Goal: Task Accomplishment & Management: Manage account settings

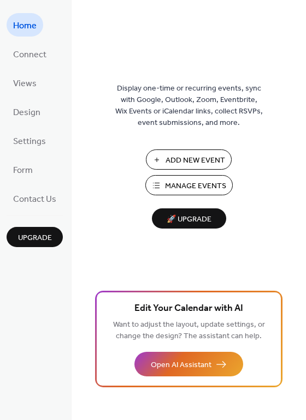
click at [196, 181] on span "Manage Events" at bounding box center [195, 186] width 61 height 11
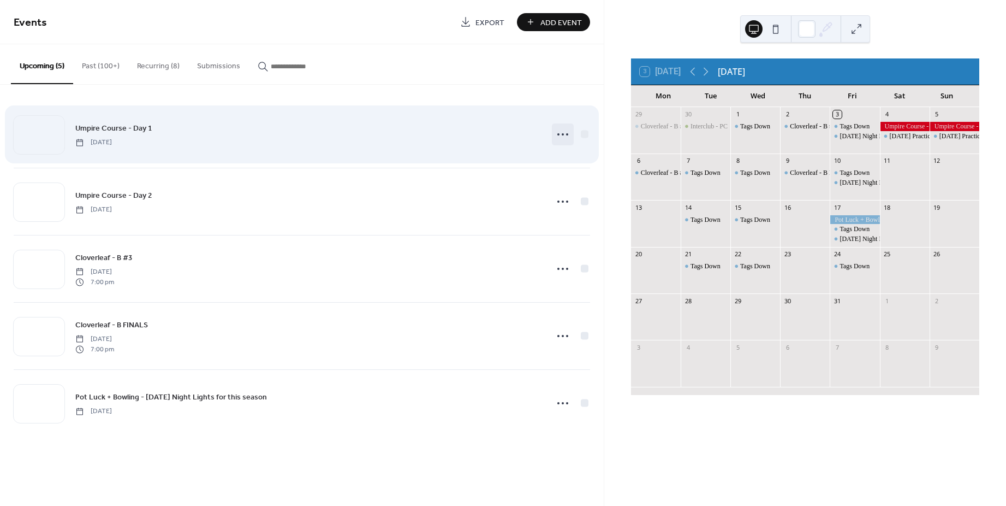
click at [561, 134] on icon at bounding box center [562, 134] width 17 height 17
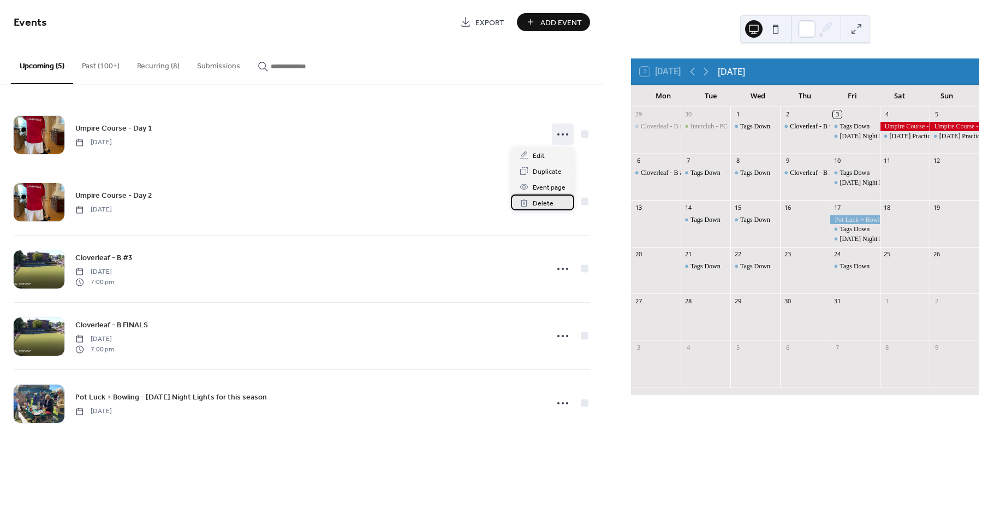
click at [554, 202] on div "Delete" at bounding box center [542, 202] width 63 height 16
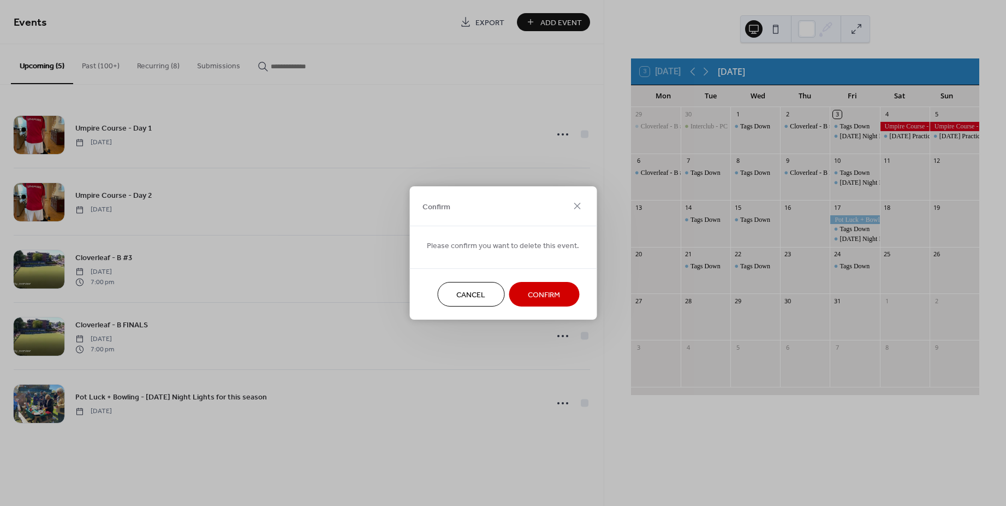
click at [544, 298] on span "Confirm" at bounding box center [544, 294] width 32 height 11
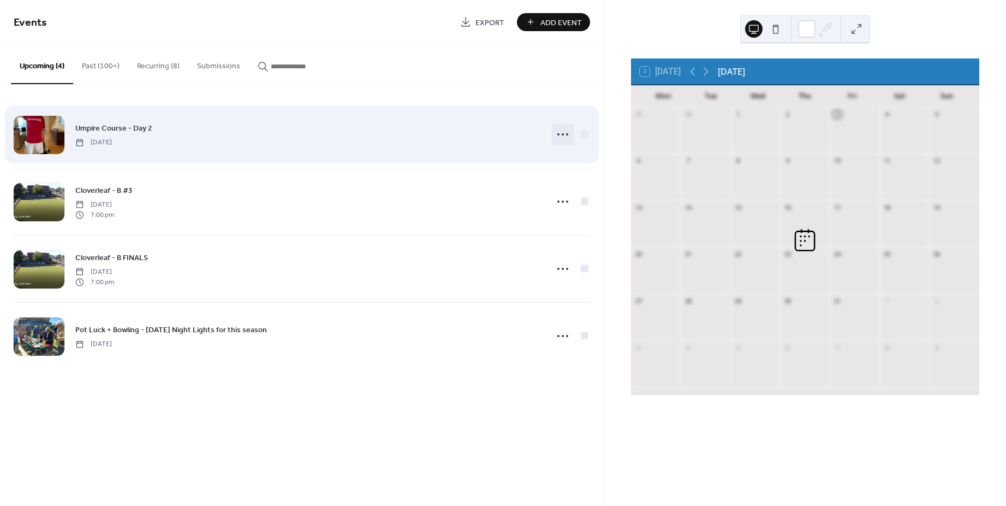
click at [559, 129] on icon at bounding box center [562, 134] width 17 height 17
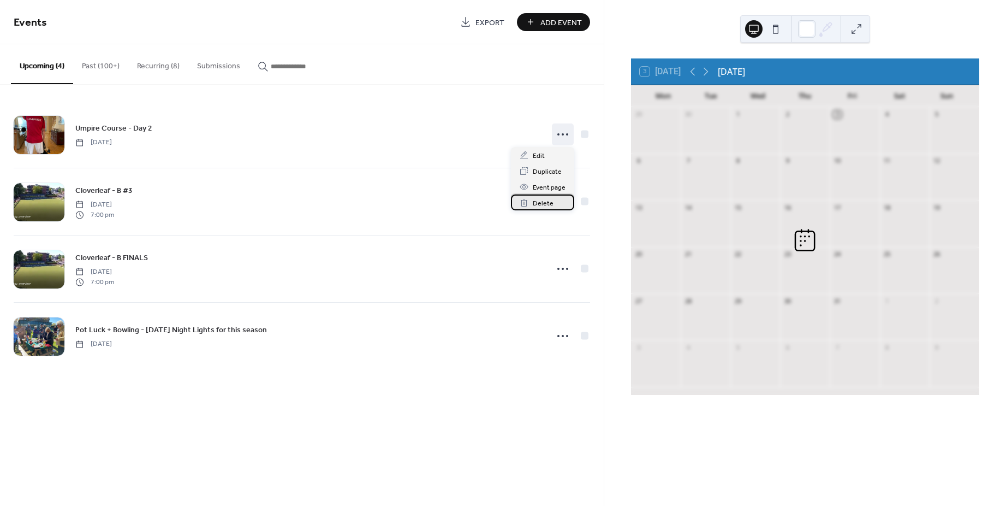
click at [544, 200] on span "Delete" at bounding box center [543, 203] width 21 height 11
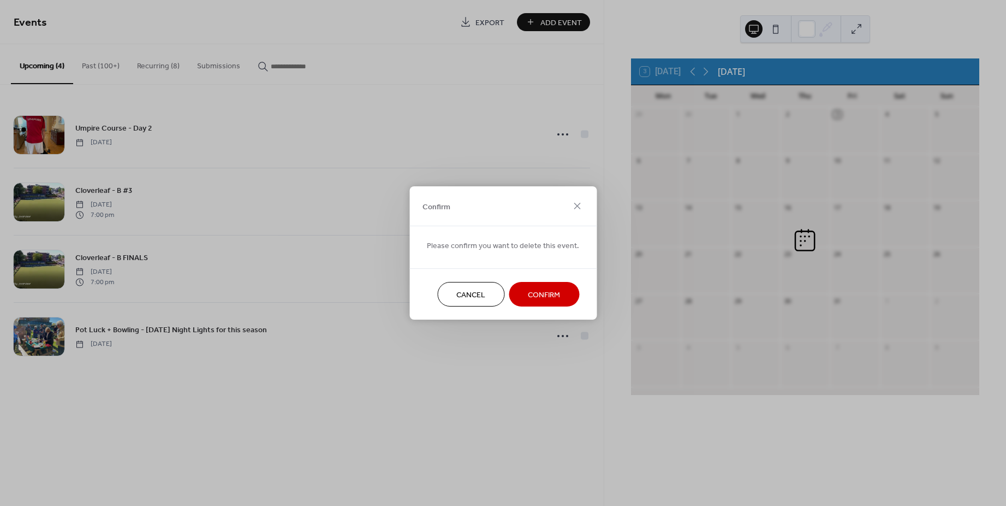
click at [549, 289] on span "Confirm" at bounding box center [544, 294] width 32 height 11
